Goal: Task Accomplishment & Management: Complete application form

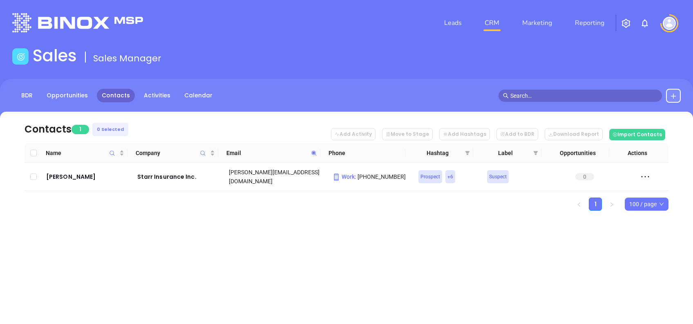
click at [313, 150] on icon at bounding box center [314, 153] width 6 height 6
paste input "shoemakersagency"
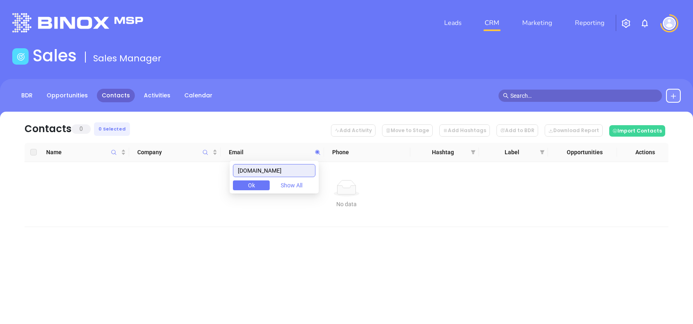
drag, startPoint x: 309, startPoint y: 170, endPoint x: 159, endPoint y: 164, distance: 149.7
click at [159, 164] on body "Leads CRM Marketing Reporting Financial Leads Leads Sales Sales Manager BDR Opp…" at bounding box center [346, 162] width 693 height 324
paste input "valley-"
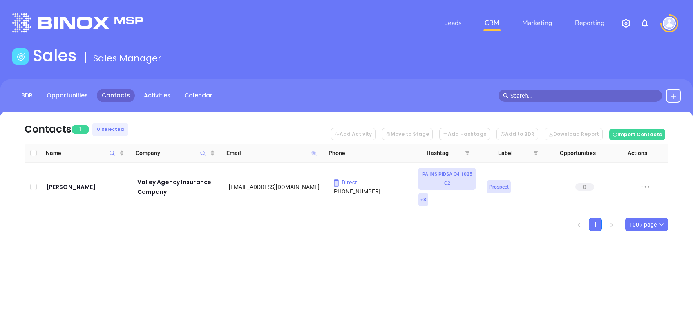
click at [312, 151] on icon at bounding box center [313, 152] width 5 height 5
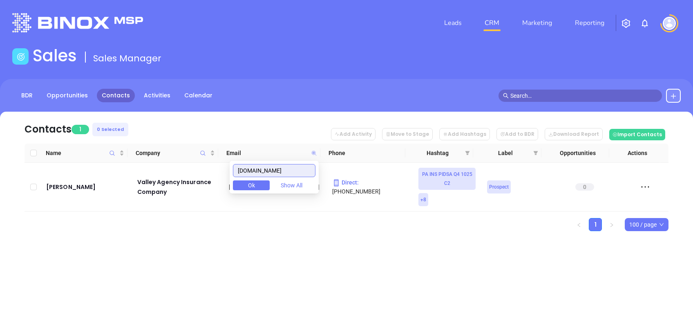
paste input "jefffisherinsurance"
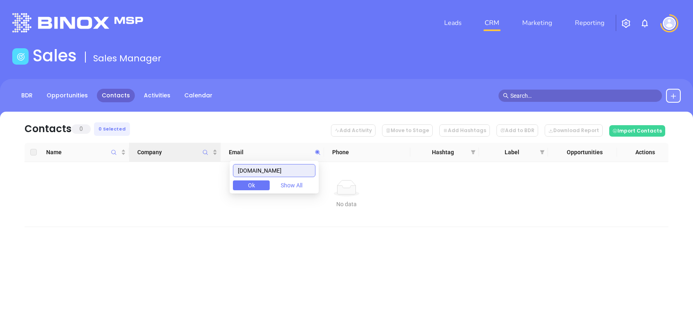
drag, startPoint x: 307, startPoint y: 171, endPoint x: 211, endPoint y: 157, distance: 97.9
click at [219, 158] on body "Leads CRM Marketing Reporting Financial Leads Leads Sales Sales Manager BDR Opp…" at bounding box center [346, 162] width 693 height 324
paste input "presidionow"
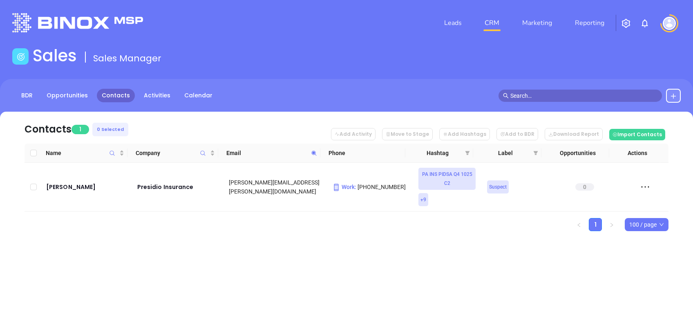
click at [314, 155] on icon at bounding box center [314, 153] width 6 height 6
paste input "whitbeckinsurance"
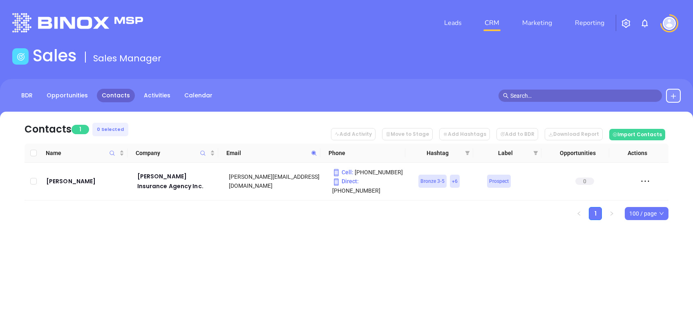
click at [312, 150] on icon at bounding box center [314, 153] width 6 height 6
paste input "ashmeadins"
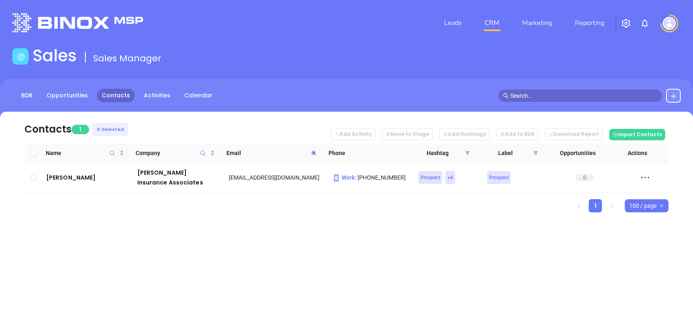
click at [316, 151] on icon at bounding box center [314, 153] width 6 height 6
paste input "boyerinsuranceagency"
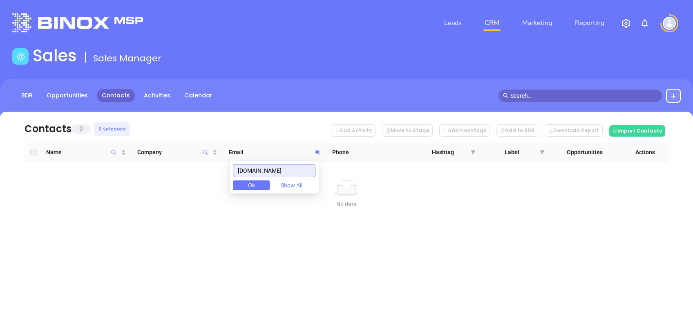
click at [298, 170] on input "boyerinsuranceagency.com" at bounding box center [274, 170] width 83 height 13
paste input "tricountyinsurance.net"
drag, startPoint x: 305, startPoint y: 166, endPoint x: 137, endPoint y: 164, distance: 167.6
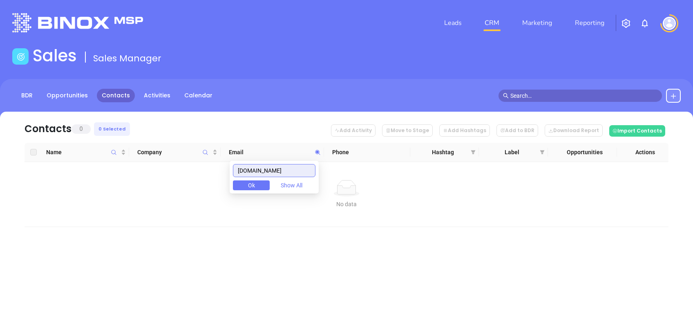
click at [139, 164] on body "Leads CRM Marketing Reporting Financial Leads Leads Sales Sales Manager BDR Opp…" at bounding box center [346, 162] width 693 height 324
paste input "ruschak"
drag, startPoint x: 271, startPoint y: 168, endPoint x: 194, endPoint y: 155, distance: 77.8
click at [200, 158] on body "Leads CRM Marketing Reporting Financial Leads Leads Sales Sales Manager BDR Opp…" at bounding box center [346, 162] width 693 height 324
paste input "insuranceservicesunited.com"
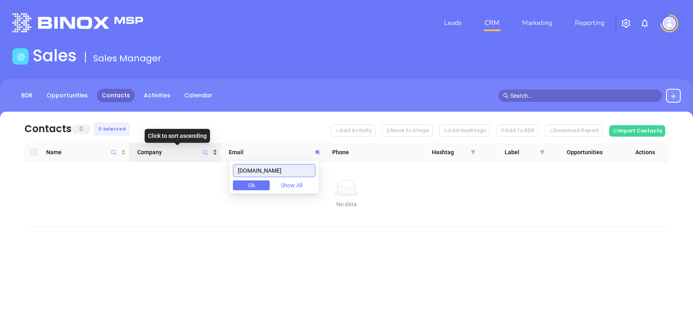
scroll to position [0, 4]
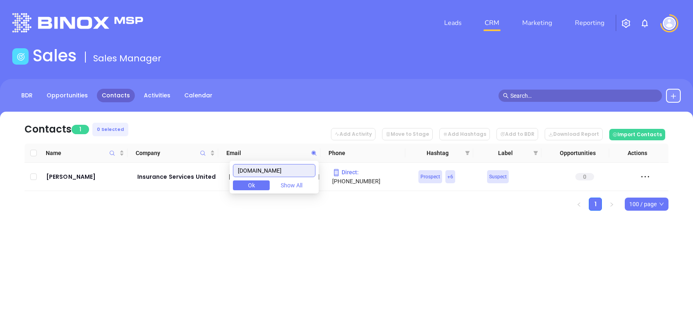
type input "insuranceservicesunited.com"
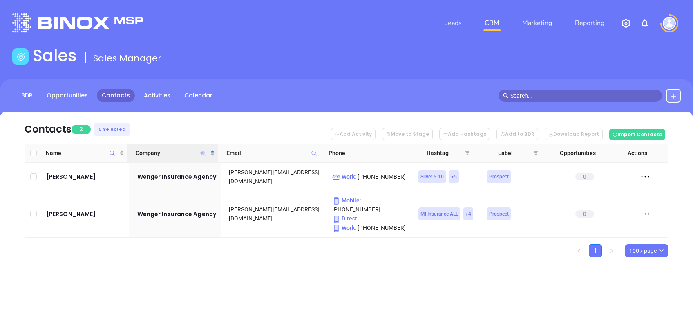
click at [203, 153] on icon "Company" at bounding box center [203, 152] width 5 height 5
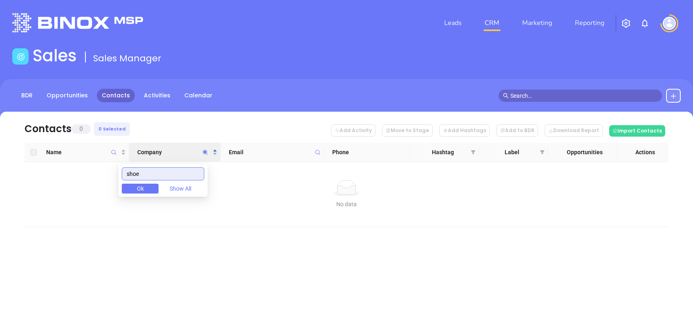
drag, startPoint x: 159, startPoint y: 173, endPoint x: 103, endPoint y: 170, distance: 56.1
click at [103, 170] on body "Leads CRM Marketing Reporting Financial Leads Leads Sales Sales Manager BDR Opp…" at bounding box center [346, 162] width 693 height 324
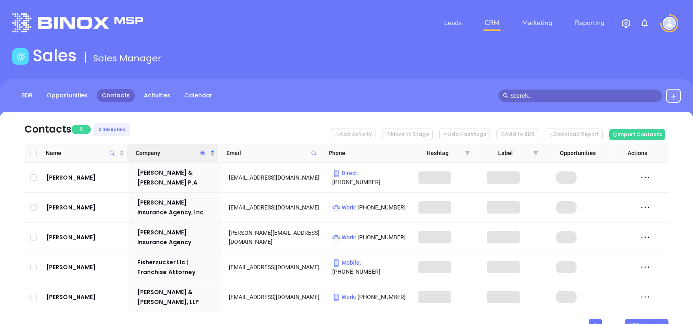
click at [145, 121] on nav "Contacts 5 0 Selected Add Activity Move to Stage Add Hashtags Add to BDR Downlo…" at bounding box center [347, 128] width 644 height 32
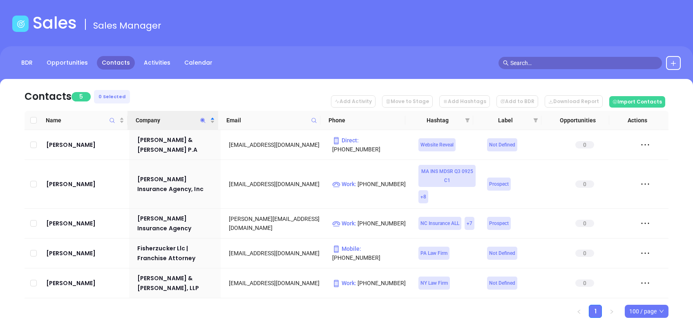
scroll to position [48, 0]
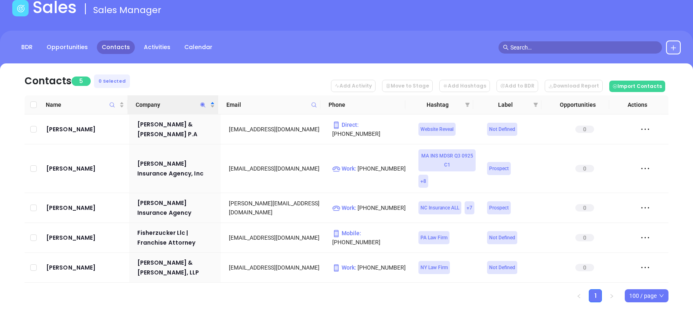
click at [204, 104] on icon "Company" at bounding box center [203, 105] width 6 height 6
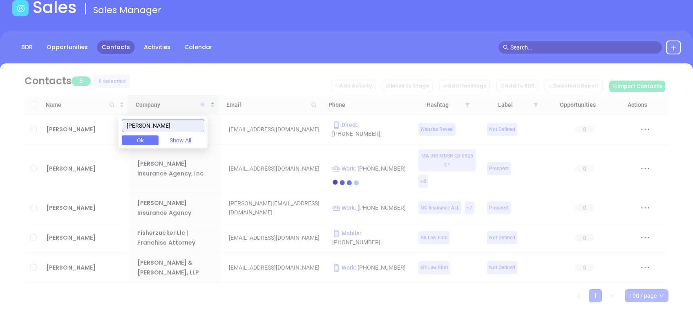
scroll to position [0, 0]
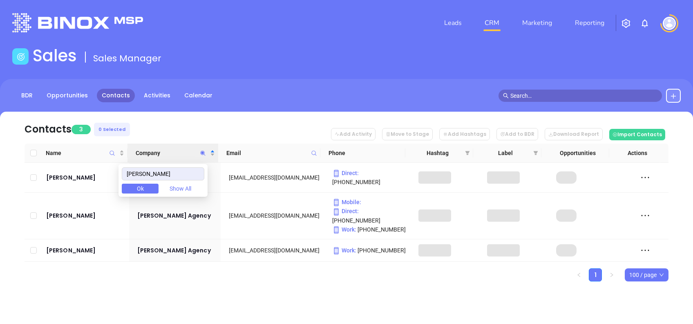
click at [183, 128] on nav "Contacts 3 0 Selected Add Activity Move to Stage Add Hashtags Add to BDR Downlo…" at bounding box center [347, 128] width 644 height 32
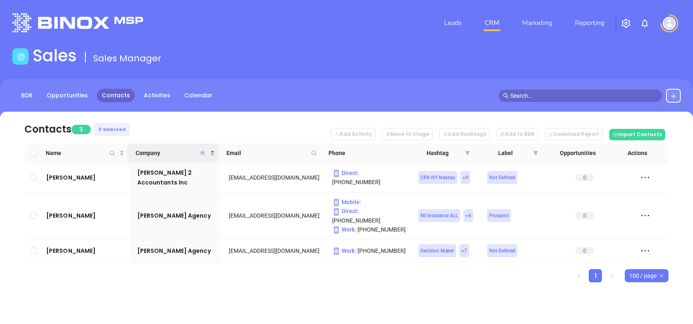
click at [204, 154] on icon "Company" at bounding box center [203, 152] width 5 height 5
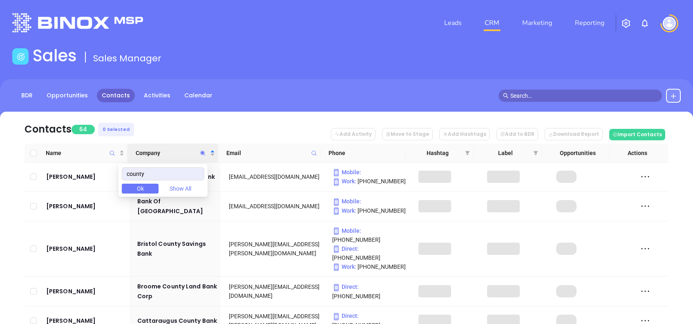
click at [157, 132] on nav "Contacts 64 0 Selected Add Activity Move to Stage Add Hashtags Add to BDR Downl…" at bounding box center [347, 128] width 644 height 32
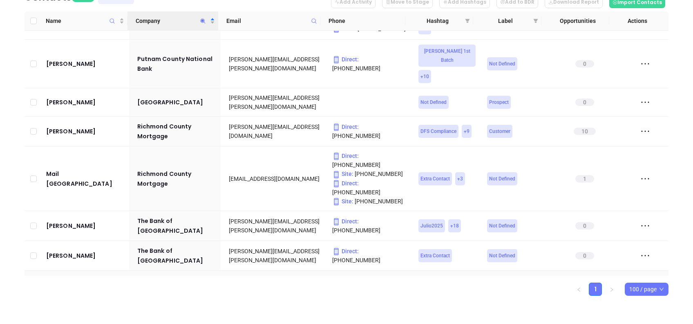
scroll to position [1744, 0]
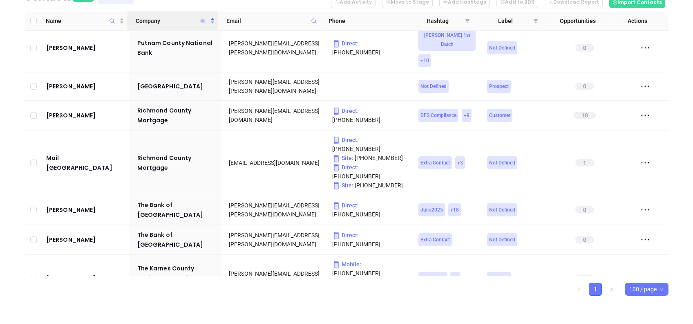
click at [203, 19] on icon "Company" at bounding box center [203, 20] width 5 height 5
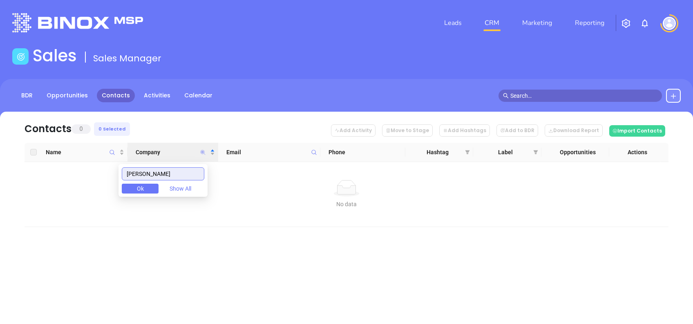
scroll to position [0, 0]
type input "ruschak"
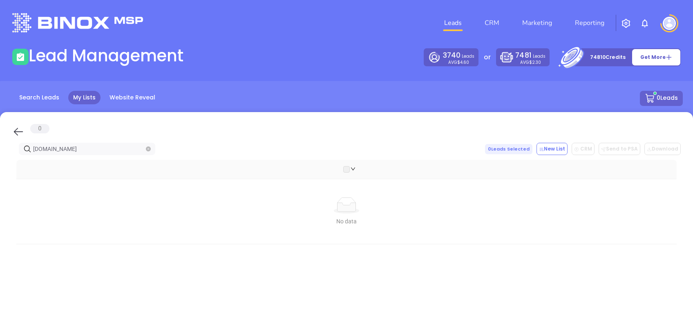
click at [17, 130] on icon at bounding box center [18, 131] width 12 height 12
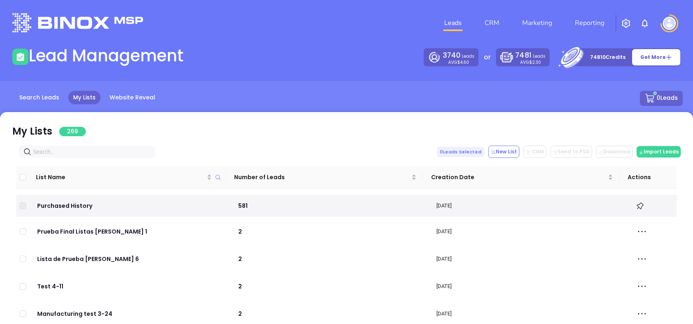
click at [84, 147] on input "text" at bounding box center [88, 151] width 111 height 9
paste input "shoemakersagency.com"
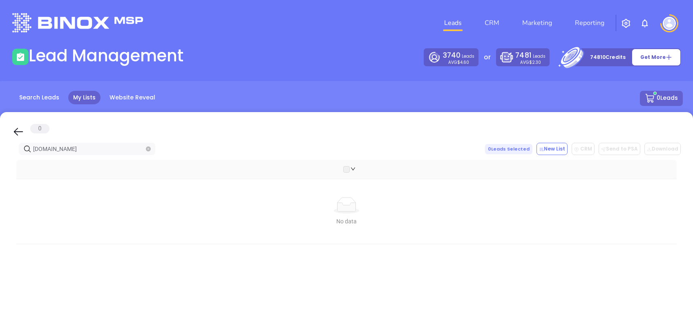
type input "shoemakersagency.com"
click at [11, 130] on div "0 shoemakersagency.com 0 Leads Selected New List CRM Send to PSA Download Downl…" at bounding box center [346, 275] width 693 height 327
click at [19, 132] on icon at bounding box center [18, 132] width 9 height 8
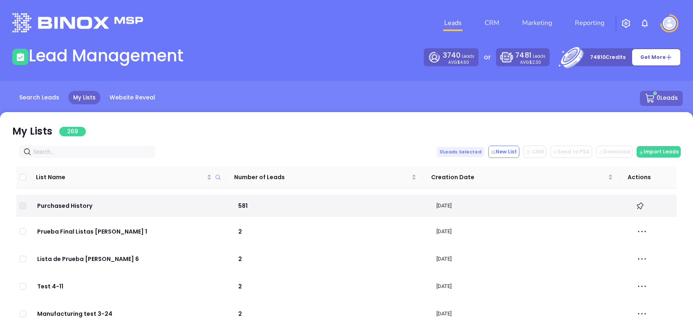
click at [76, 159] on div "List Name Number of Leads Creation Date Actions Purchased History 581 Oct 03, 2…" at bounding box center [346, 295] width 669 height 274
click at [72, 152] on input "text" at bounding box center [88, 151] width 111 height 9
paste input "ruschakinsurance.net"
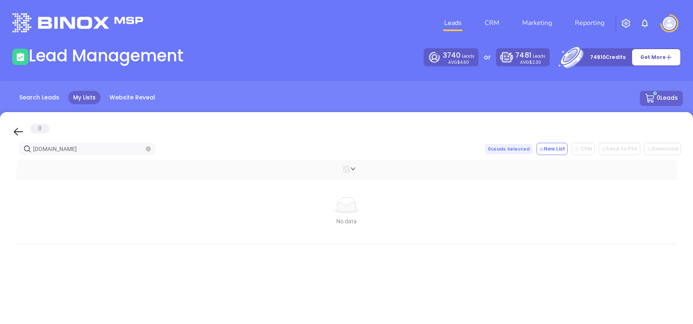
type input "ruschakinsurance.net"
click at [16, 130] on icon at bounding box center [18, 131] width 12 height 12
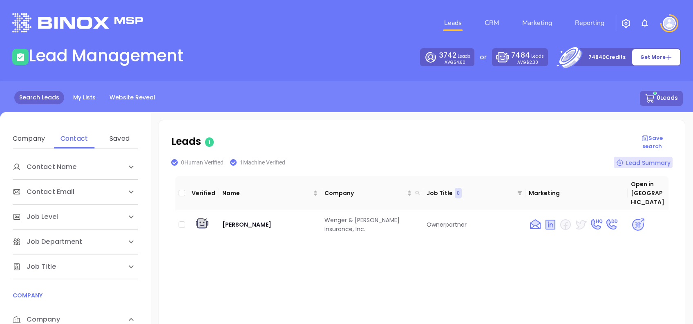
scroll to position [164, 0]
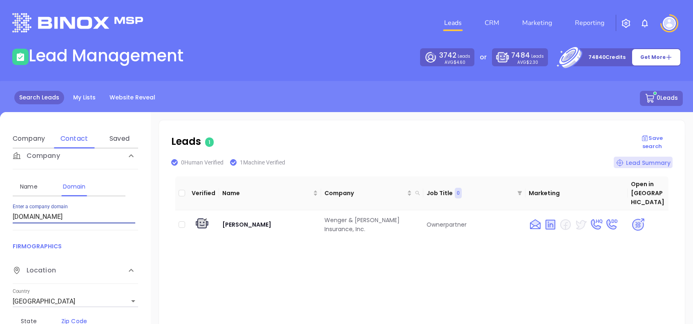
drag, startPoint x: 94, startPoint y: 215, endPoint x: 0, endPoint y: 207, distance: 94.4
click at [0, 208] on html "Leads CRM Marketing Reporting Financial Leads Leads Lead Management 3742 Leads …" at bounding box center [346, 162] width 693 height 324
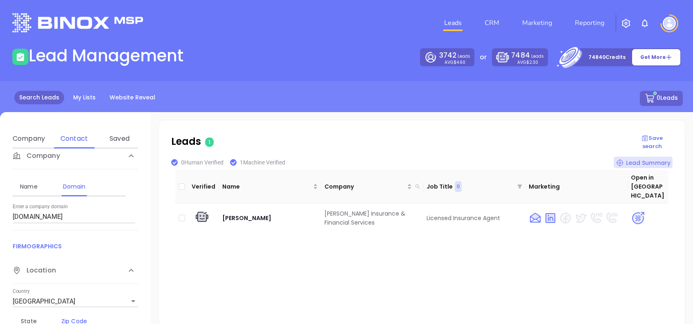
scroll to position [9, 0]
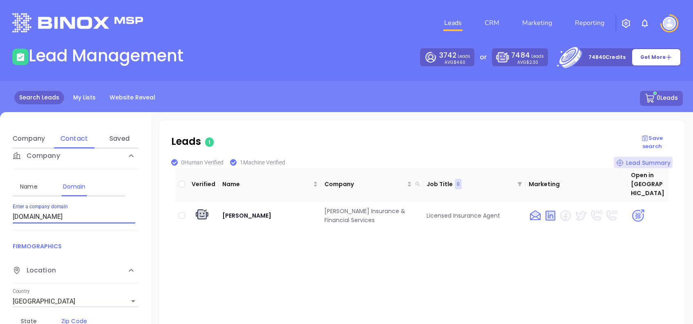
drag, startPoint x: 92, startPoint y: 216, endPoint x: 0, endPoint y: 220, distance: 91.7
click at [0, 220] on html "Leads CRM Marketing Reporting Financial Leads Leads Lead Management 3742 Leads …" at bounding box center [346, 162] width 693 height 324
paste input "ruschakinsurance.net"
type input "ruschakinsurance.net"
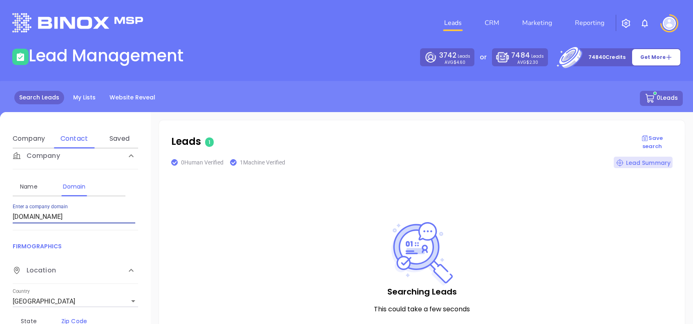
scroll to position [0, 0]
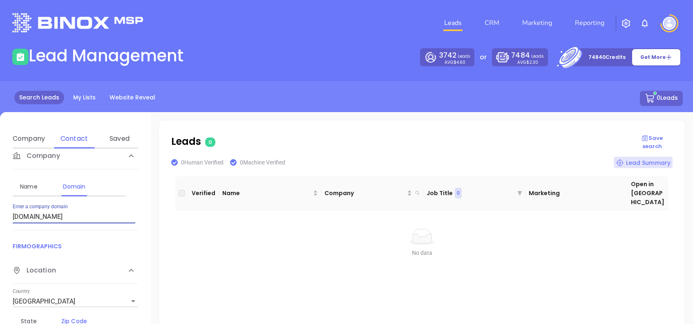
drag, startPoint x: 90, startPoint y: 217, endPoint x: 0, endPoint y: 205, distance: 90.8
click at [0, 205] on html "Leads CRM Marketing Reporting Financial Leads Leads Lead Management 3742 Leads …" at bounding box center [346, 162] width 693 height 324
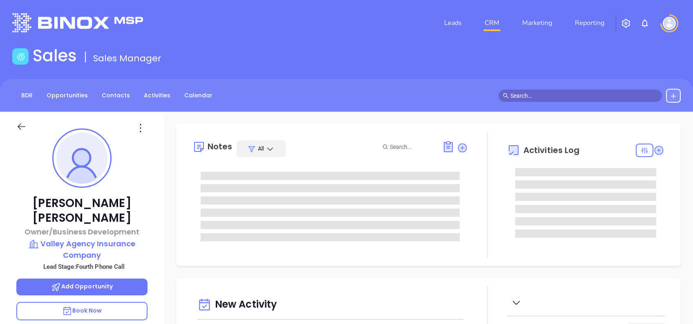
type input "[DATE]"
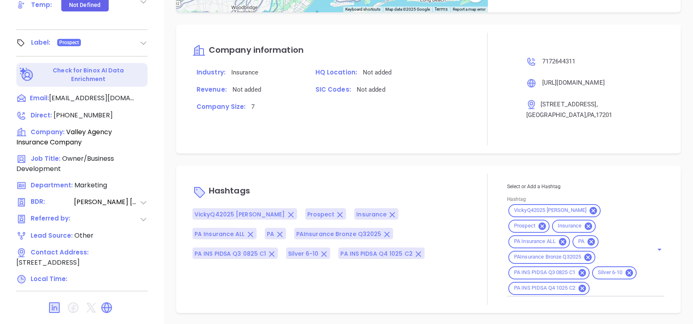
scroll to position [360, 0]
type input "[PERSON_NAME]"
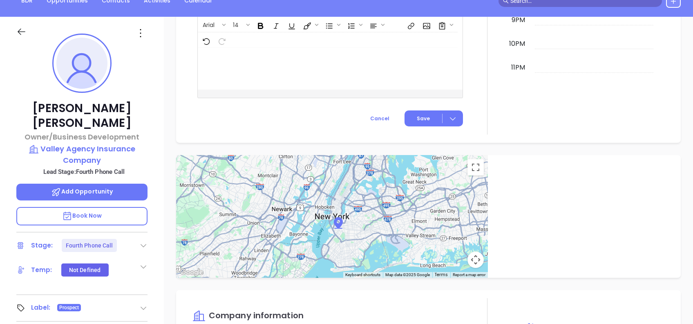
scroll to position [87, 0]
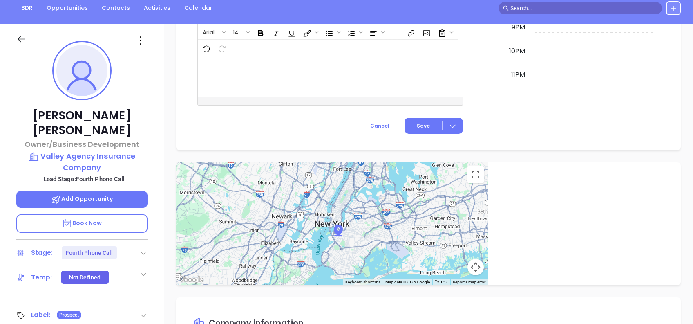
drag, startPoint x: 141, startPoint y: 40, endPoint x: 143, endPoint y: 48, distance: 8.5
click at [141, 39] on icon at bounding box center [140, 40] width 13 height 13
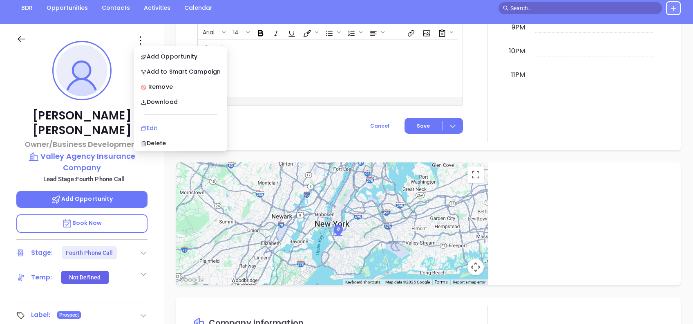
click at [184, 124] on div "Edit" at bounding box center [181, 127] width 80 height 9
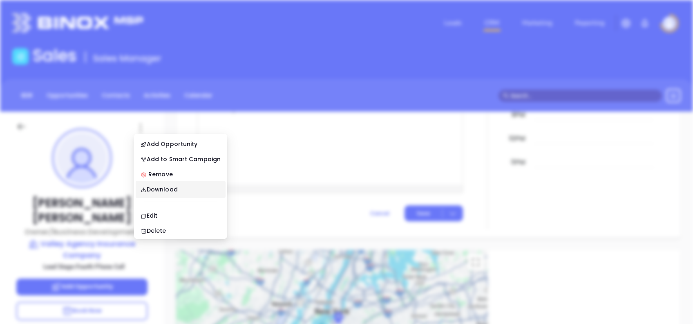
scroll to position [0, 0]
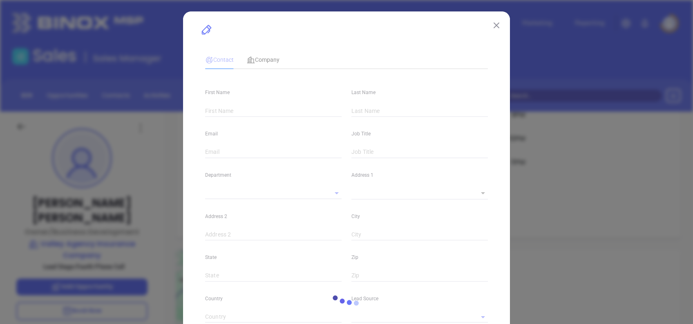
type input "Andrew"
type input "Mackey"
type input "insurance@valley-agency.com"
type input "Owner/Business Development"
type input "1"
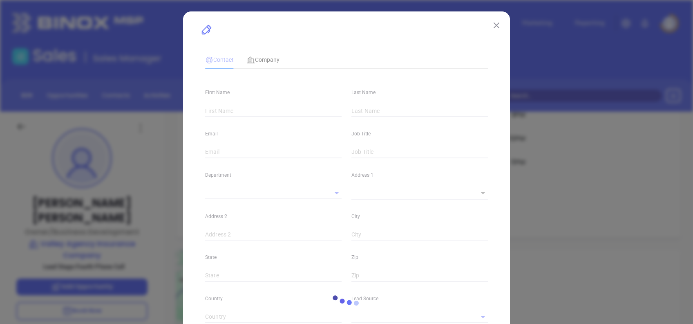
type input "www.linkedin.com/in/andrew-mackey-28939a8b"
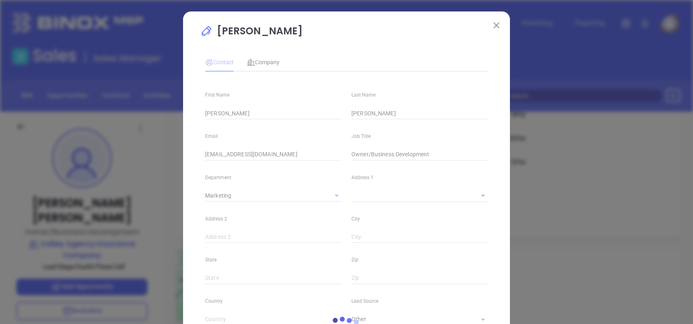
type input "Marketing"
type input "Other"
type input "[PERSON_NAME]"
type input "Fourth Phone Call"
click at [495, 26] on img at bounding box center [497, 25] width 6 height 6
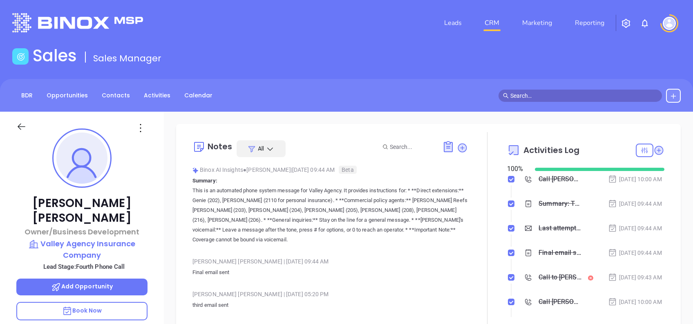
scroll to position [54, 0]
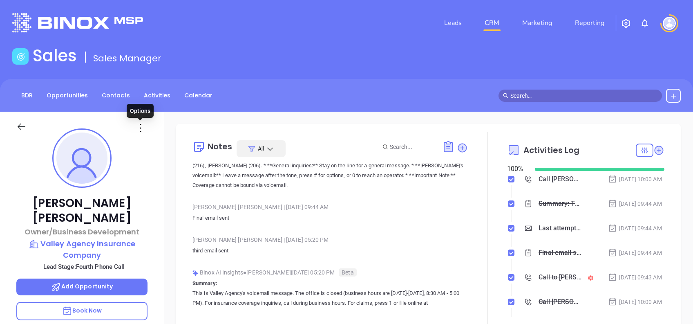
click at [139, 129] on icon at bounding box center [140, 127] width 13 height 13
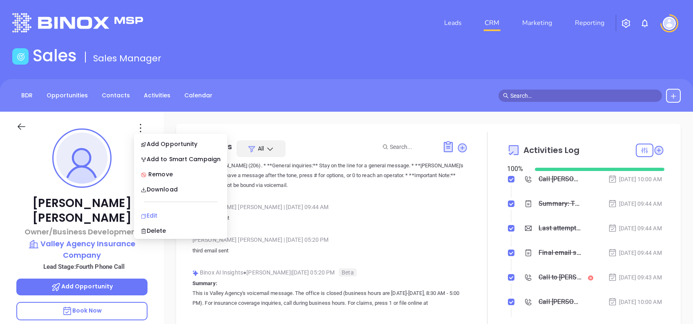
click at [168, 212] on div "Edit" at bounding box center [181, 215] width 80 height 9
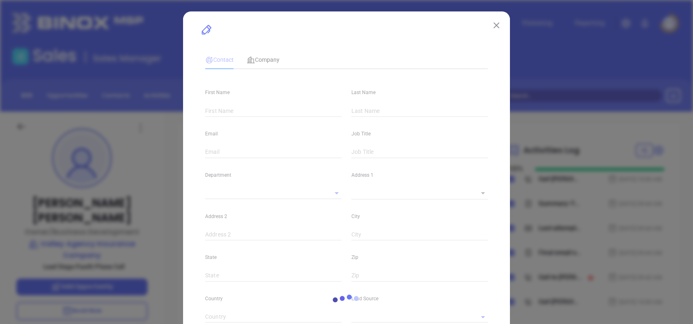
type input "Andrew"
type input "Mackey"
type input "insurance@valley-agency.com"
type input "Owner/Business Development"
type input "1"
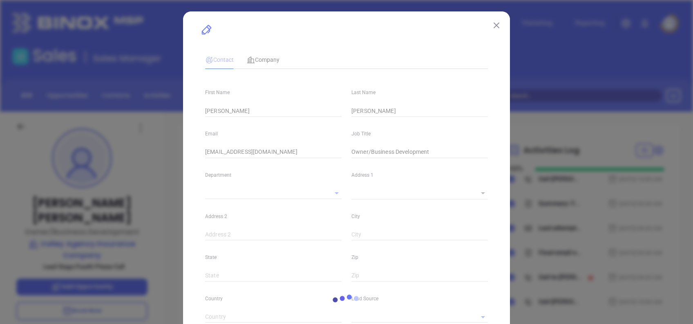
type input "www.linkedin.com/in/andrew-mackey-28939a8b"
type input "Marketing"
type input "Other"
type input "Vicky Mendoza"
type input "Fourth Phone Call"
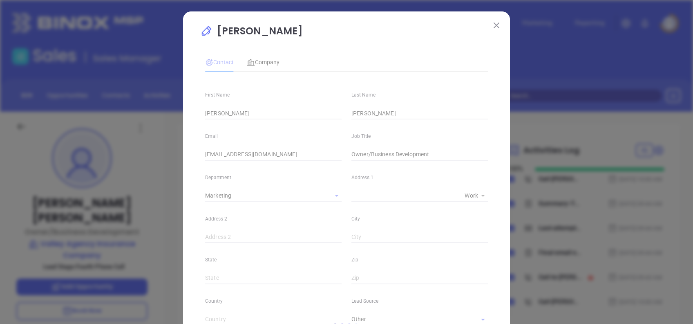
type input "1"
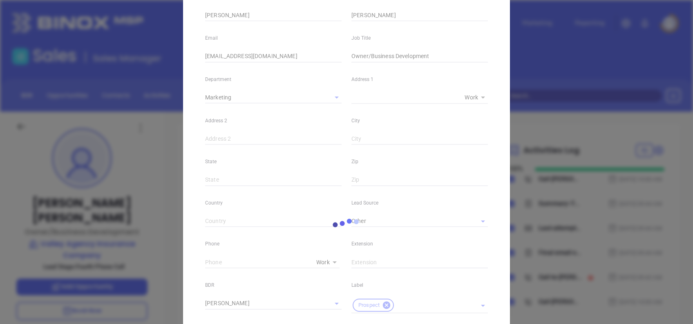
scroll to position [0, 0]
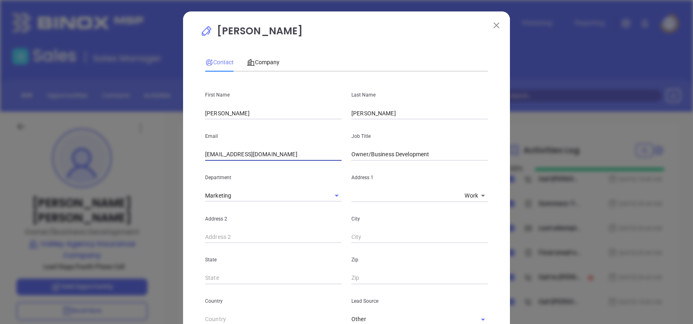
drag, startPoint x: 284, startPoint y: 152, endPoint x: 152, endPoint y: 146, distance: 133.0
click at [152, 146] on div "Andrew Mackey Contact Company First Name Andrew Last Name Mackey Email insuranc…" at bounding box center [346, 162] width 693 height 324
paste input "andrewmackey"
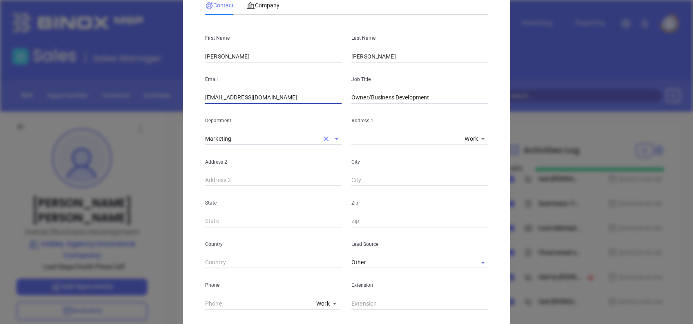
scroll to position [164, 0]
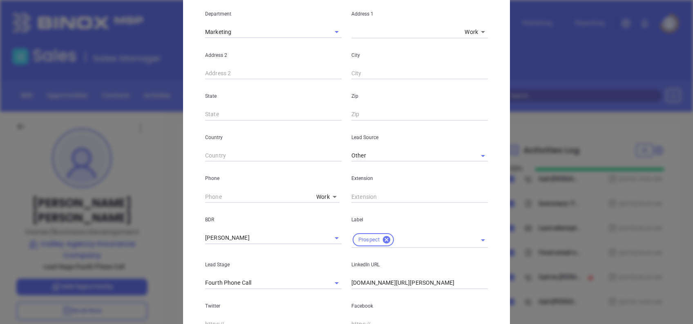
type input "andrewmackey@valley-agency.com"
click at [366, 193] on input "text" at bounding box center [420, 196] width 137 height 12
click at [205, 194] on input "( ) -" at bounding box center [259, 196] width 108 height 12
paste input "717) 264-4311"
type input "(717) 264-4311"
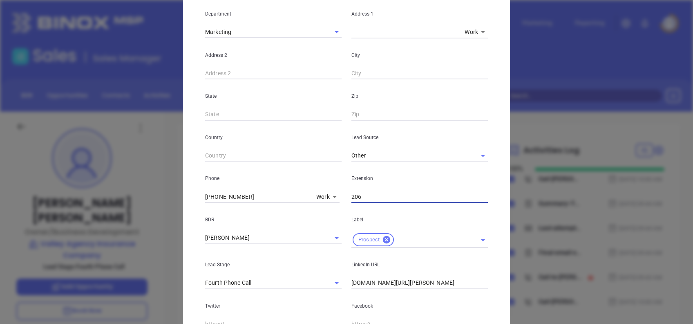
type input "206"
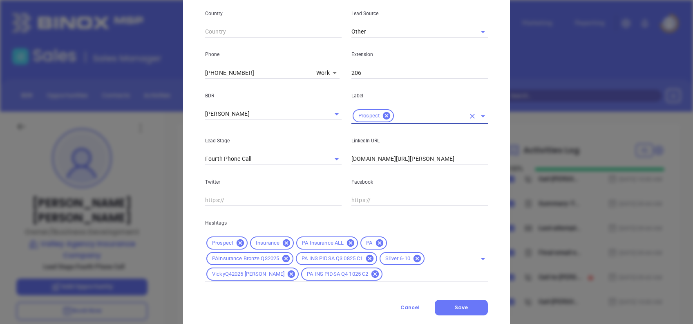
scroll to position [307, 0]
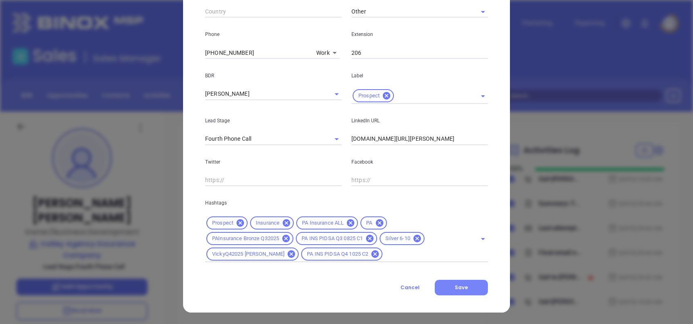
click at [463, 286] on span "Save" at bounding box center [461, 287] width 13 height 7
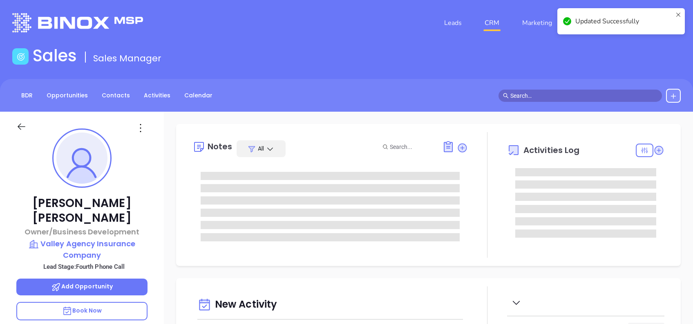
scroll to position [0, 0]
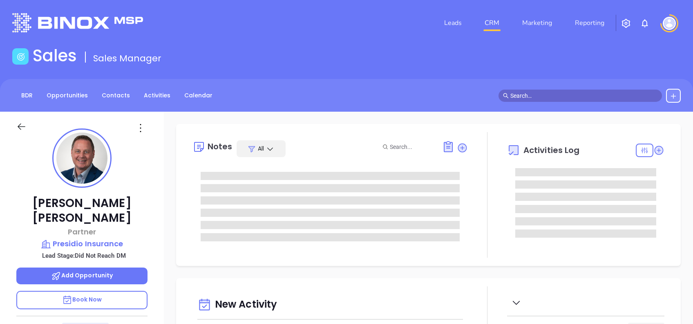
type input "[DATE]"
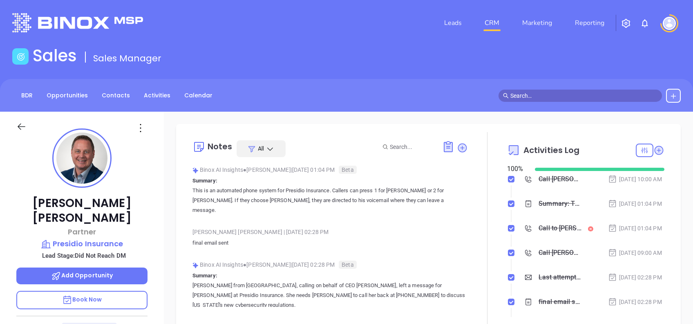
type input "[PERSON_NAME]"
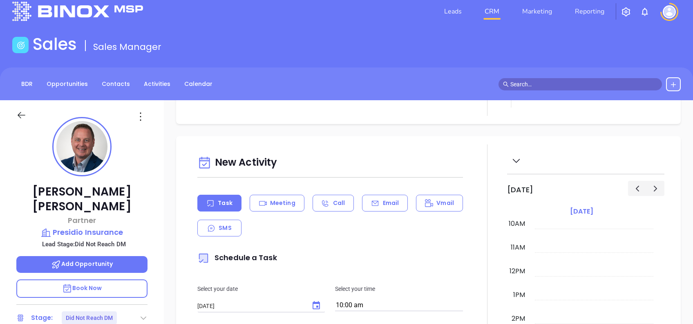
scroll to position [0, 0]
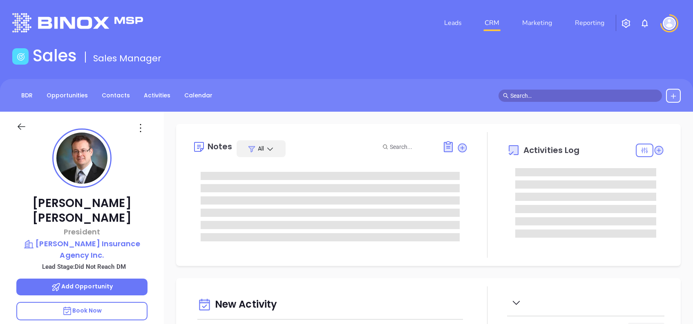
type input "[DATE]"
type input "[PERSON_NAME]"
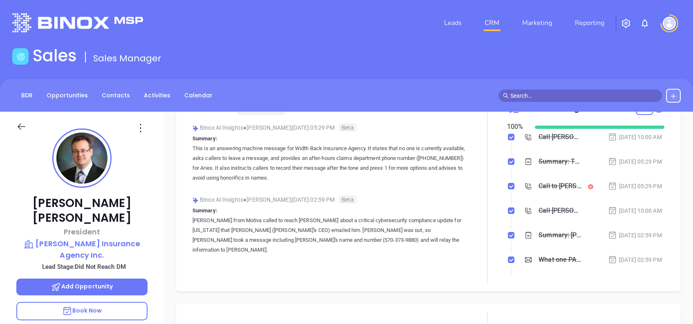
scroll to position [0, 0]
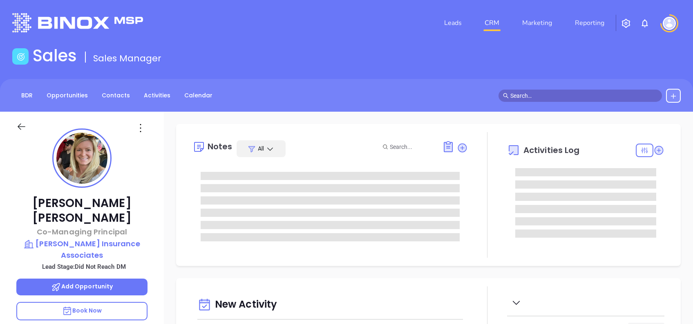
type input "[DATE]"
type input "[PERSON_NAME]"
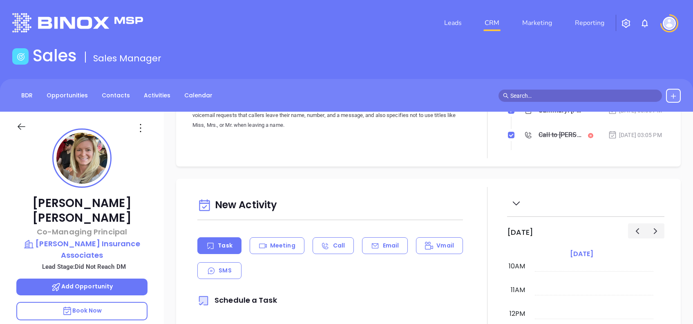
scroll to position [0, 0]
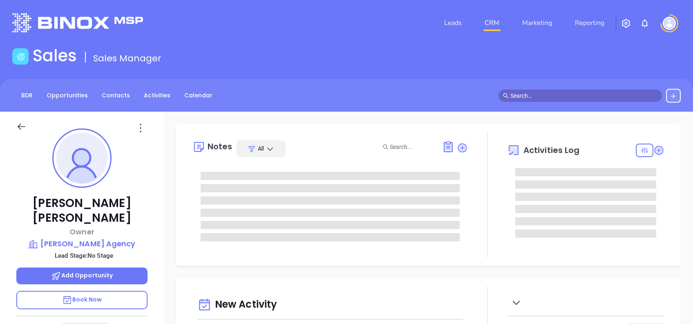
type input "[DATE]"
type input "[PERSON_NAME]"
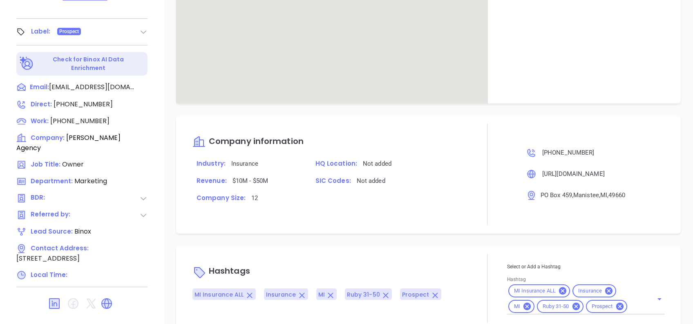
scroll to position [393, 0]
